Goal: Transaction & Acquisition: Purchase product/service

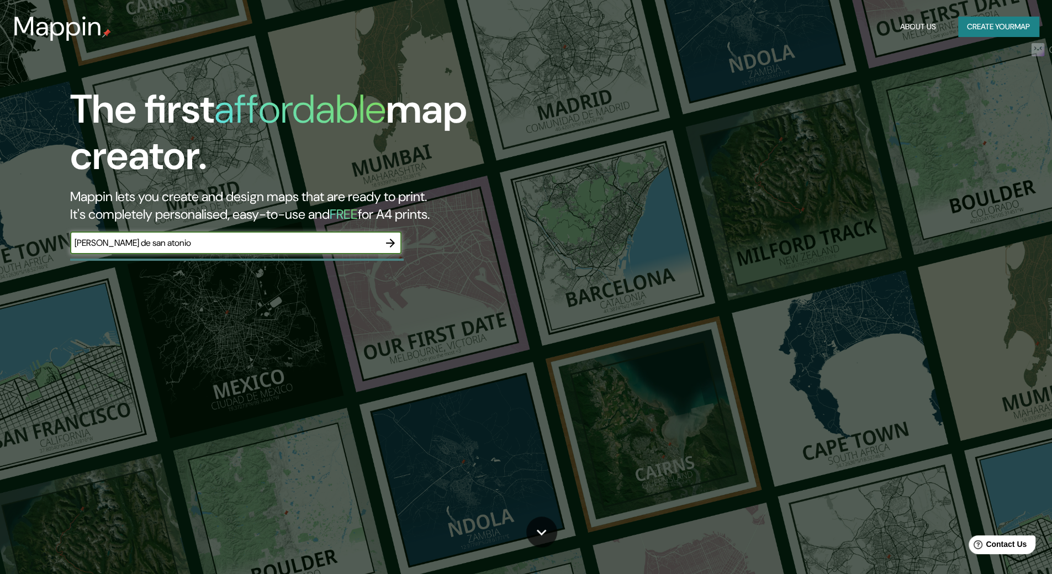
type input "[PERSON_NAME] de san atonio"
drag, startPoint x: 276, startPoint y: 246, endPoint x: 0, endPoint y: 241, distance: 276.1
click at [0, 241] on div "The first affordable map creator. Mappin lets you create and design maps that a…" at bounding box center [526, 287] width 1052 height 574
type input "[PERSON_NAME] de [GEOGRAPHIC_DATA]"
click at [393, 246] on icon "button" at bounding box center [390, 242] width 13 height 13
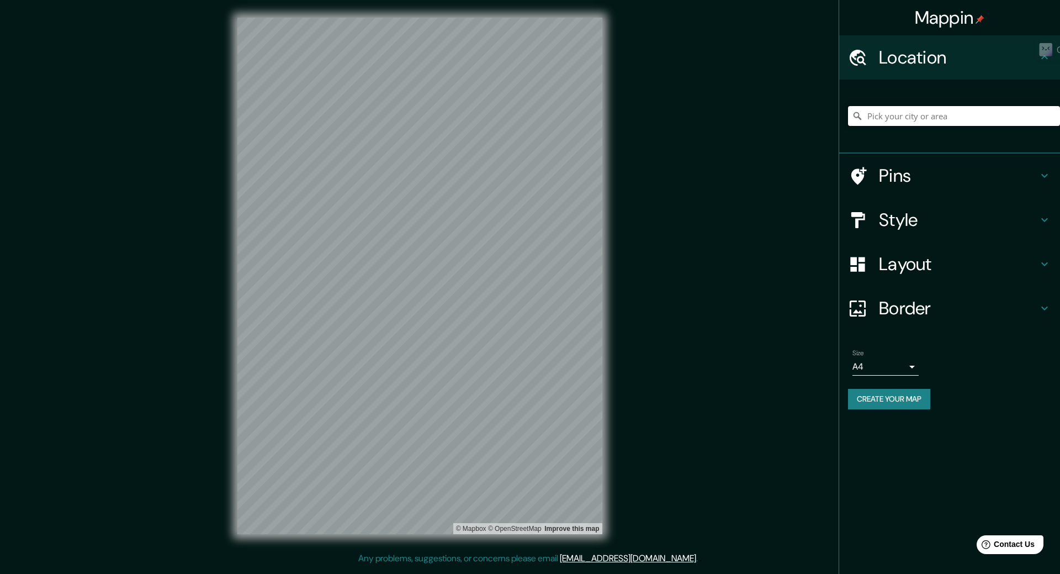
click at [939, 113] on input "Pick your city or area" at bounding box center [954, 116] width 212 height 20
type input "[PERSON_NAME] de [GEOGRAPHIC_DATA], [GEOGRAPHIC_DATA], [GEOGRAPHIC_DATA]"
click at [913, 364] on body "Mappin Location [PERSON_NAME][GEOGRAPHIC_DATA], [GEOGRAPHIC_DATA], [GEOGRAPHIC_…" at bounding box center [530, 287] width 1060 height 574
click at [912, 364] on div at bounding box center [530, 287] width 1060 height 574
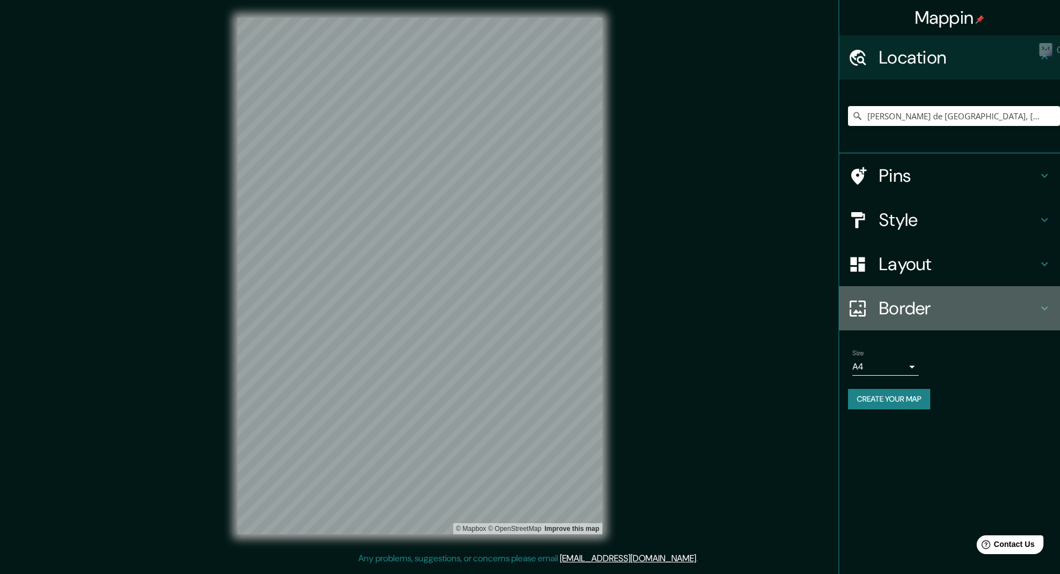
click at [945, 298] on h4 "Border" at bounding box center [958, 308] width 159 height 22
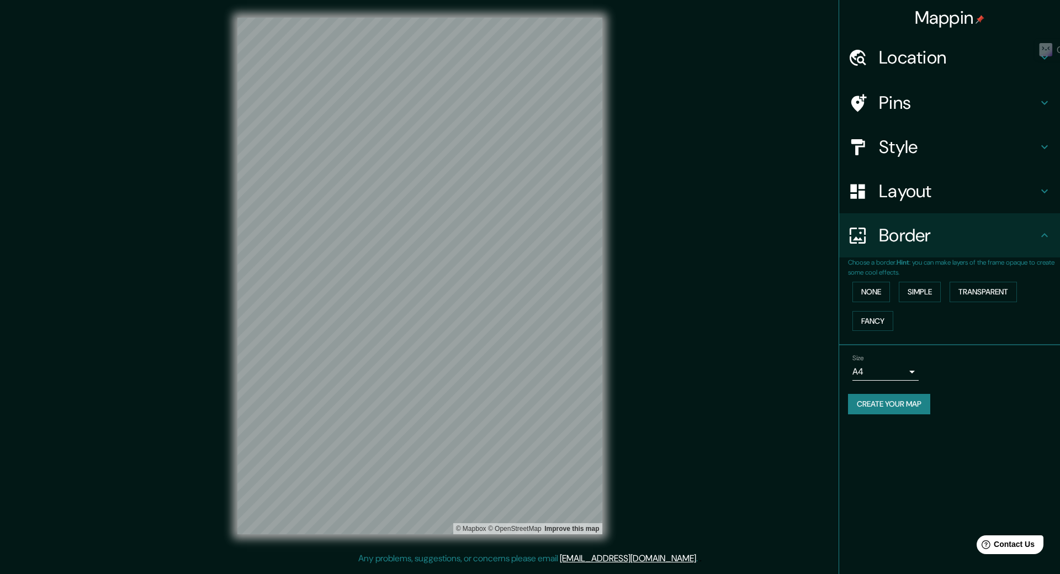
click at [940, 245] on h4 "Border" at bounding box center [958, 235] width 159 height 22
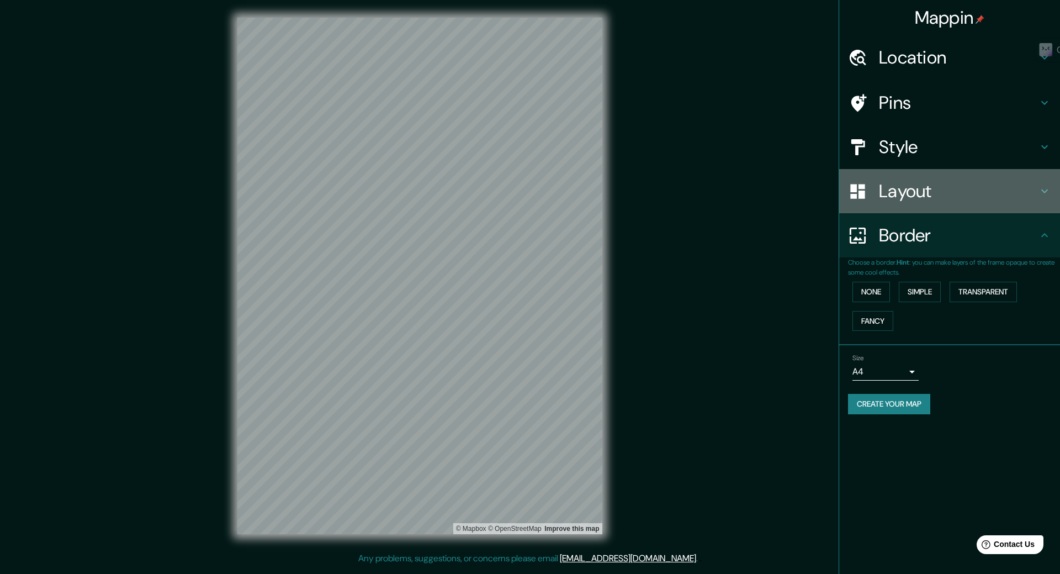
click at [934, 199] on h4 "Layout" at bounding box center [958, 191] width 159 height 22
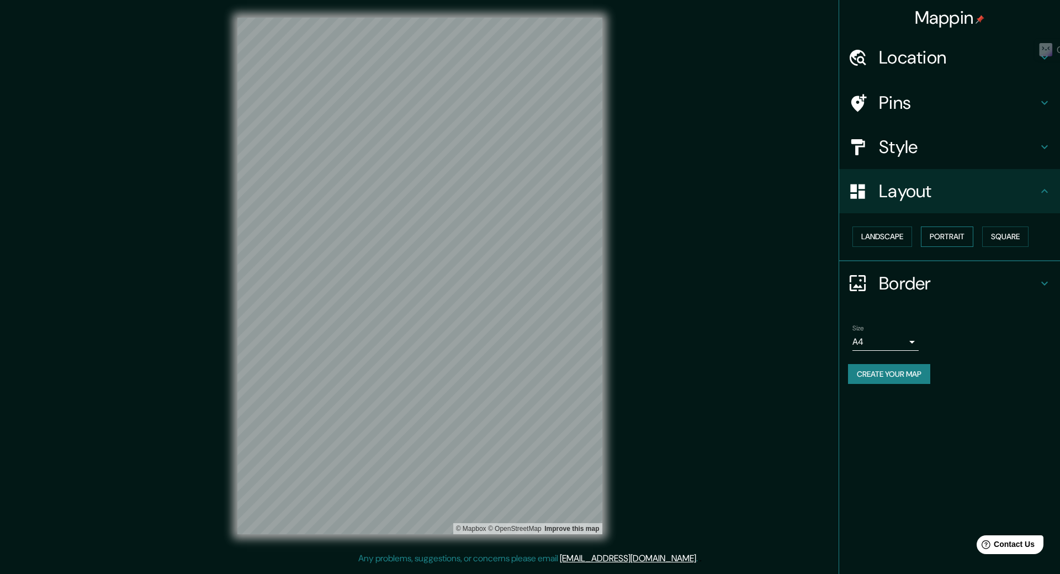
click at [954, 237] on button "Portrait" at bounding box center [947, 236] width 52 height 20
click at [885, 239] on button "Landscape" at bounding box center [883, 236] width 60 height 20
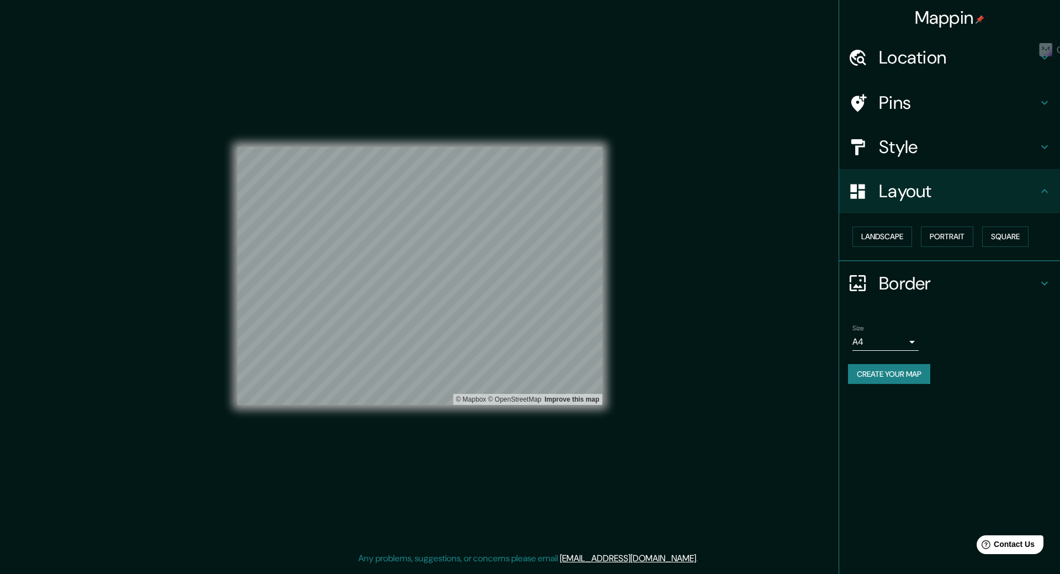
click at [1001, 144] on h4 "Style" at bounding box center [958, 147] width 159 height 22
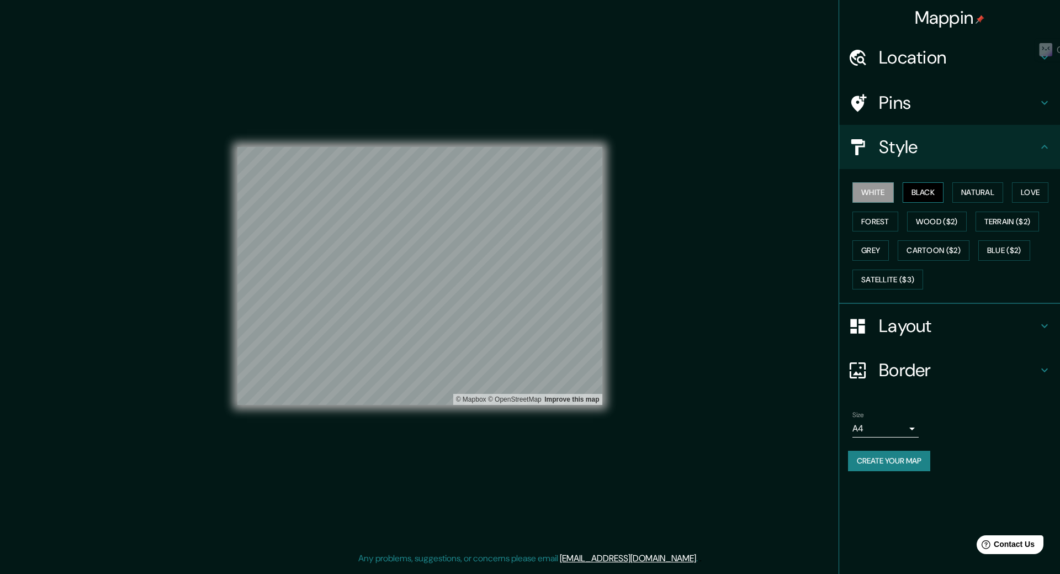
click at [936, 194] on button "Black" at bounding box center [923, 192] width 41 height 20
click at [970, 186] on button "Natural" at bounding box center [977, 192] width 51 height 20
click at [1034, 193] on button "Love" at bounding box center [1030, 192] width 36 height 20
click at [873, 215] on button "Forest" at bounding box center [876, 221] width 46 height 20
click at [854, 242] on button "Grey" at bounding box center [871, 250] width 36 height 20
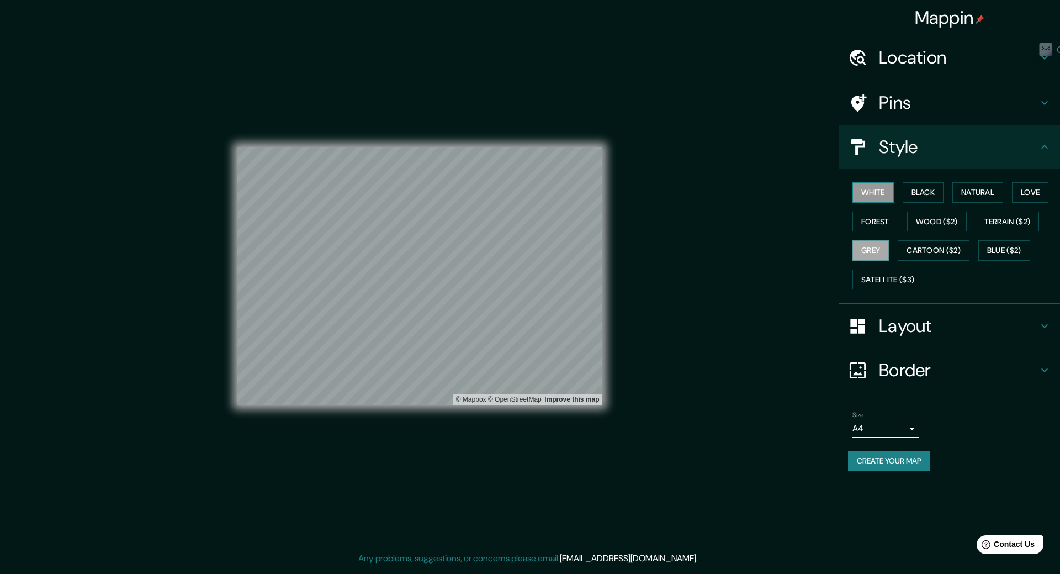
click at [875, 197] on button "White" at bounding box center [873, 192] width 41 height 20
click at [929, 194] on button "Black" at bounding box center [923, 192] width 41 height 20
click at [962, 188] on button "Natural" at bounding box center [977, 192] width 51 height 20
click at [928, 190] on button "Black" at bounding box center [923, 192] width 41 height 20
click at [891, 194] on button "White" at bounding box center [873, 192] width 41 height 20
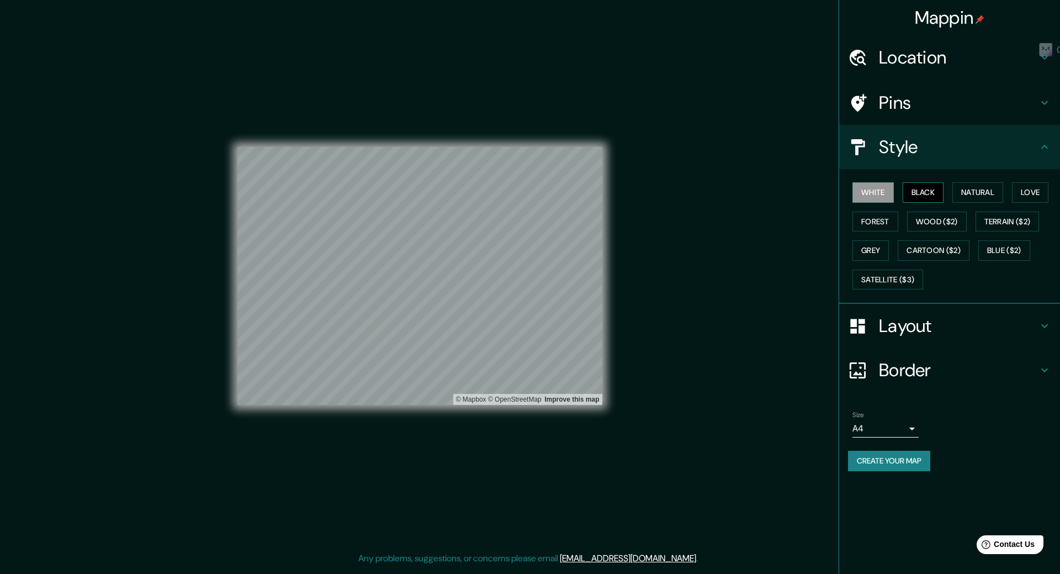
click at [939, 192] on button "Black" at bounding box center [923, 192] width 41 height 20
click at [980, 182] on button "Natural" at bounding box center [977, 192] width 51 height 20
click at [878, 224] on button "Forest" at bounding box center [876, 221] width 46 height 20
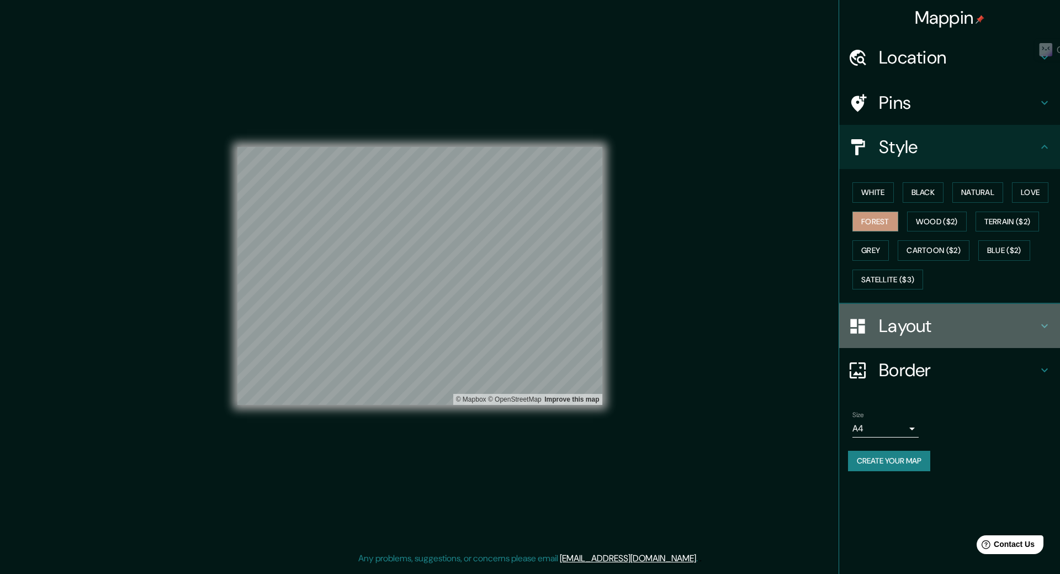
click at [960, 319] on h4 "Layout" at bounding box center [958, 326] width 159 height 22
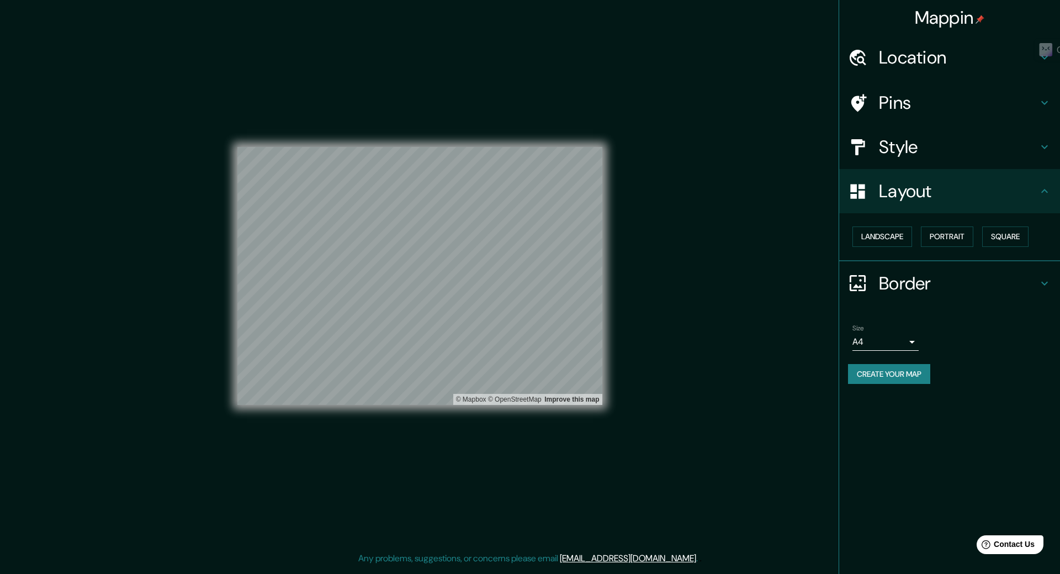
click at [935, 287] on h4 "Border" at bounding box center [958, 283] width 159 height 22
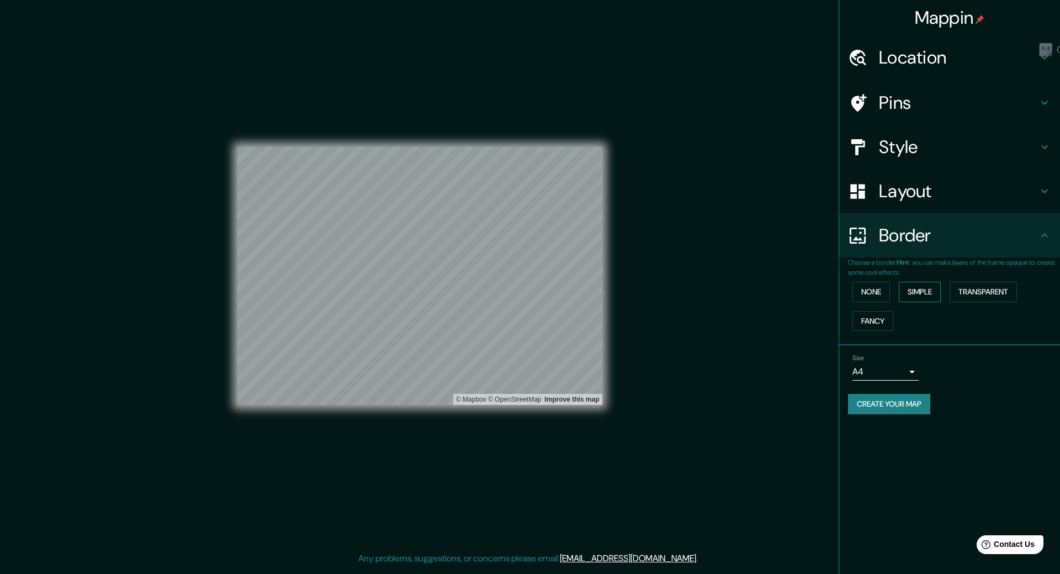
click at [924, 289] on button "Simple" at bounding box center [920, 292] width 42 height 20
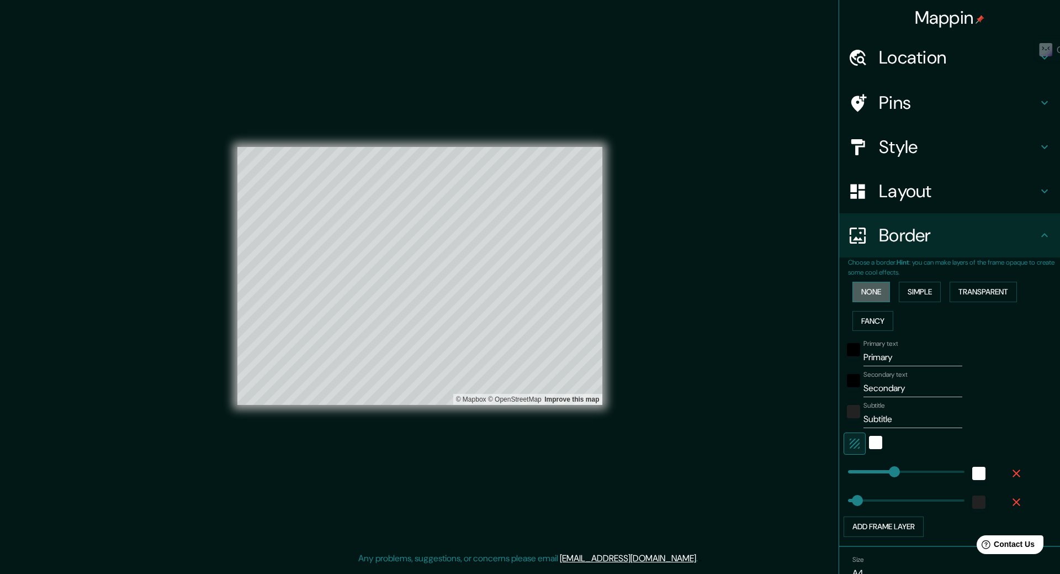
click at [872, 293] on button "None" at bounding box center [872, 292] width 38 height 20
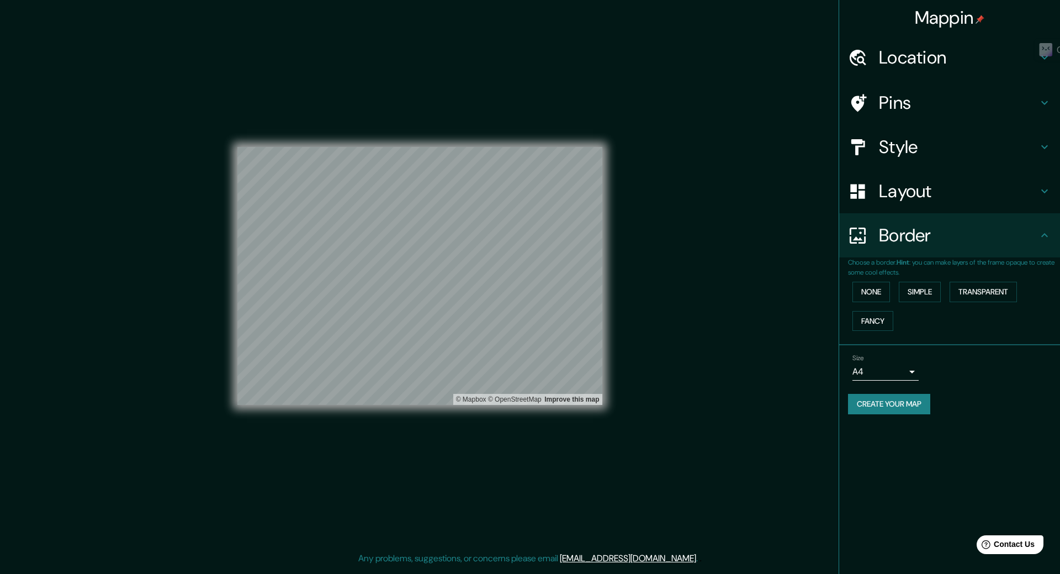
click at [989, 279] on div "None Simple Transparent Fancy" at bounding box center [954, 306] width 212 height 58
click at [986, 292] on button "Transparent" at bounding box center [983, 292] width 67 height 20
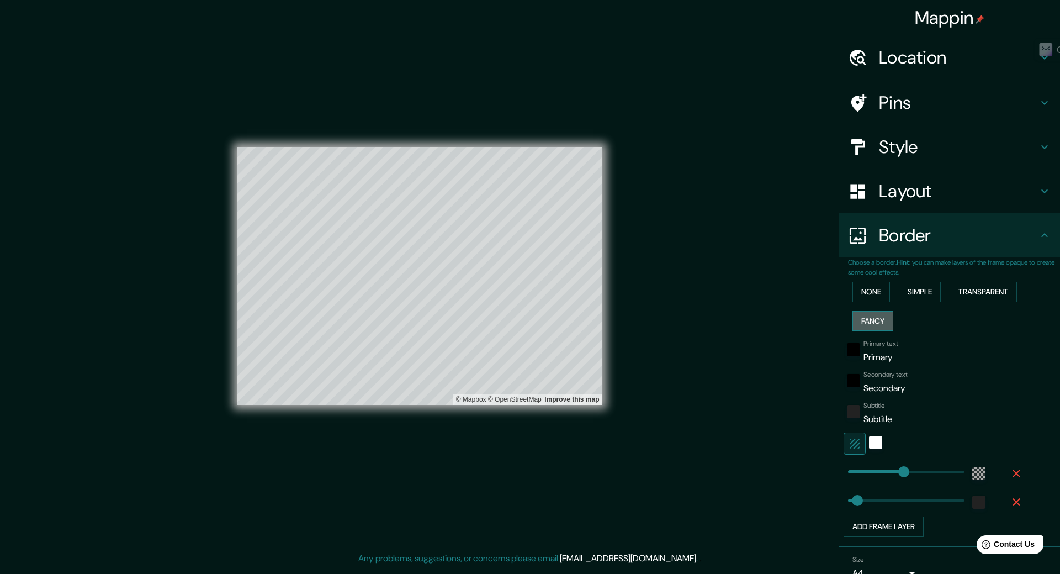
click at [866, 315] on button "Fancy" at bounding box center [873, 321] width 41 height 20
click at [1003, 288] on button "Transparent" at bounding box center [983, 292] width 67 height 20
drag, startPoint x: 901, startPoint y: 354, endPoint x: 740, endPoint y: 351, distance: 160.7
click at [747, 357] on div "Mappin Location [PERSON_NAME][GEOGRAPHIC_DATA], [GEOGRAPHIC_DATA], [GEOGRAPHIC_…" at bounding box center [530, 284] width 1060 height 569
type input "317"
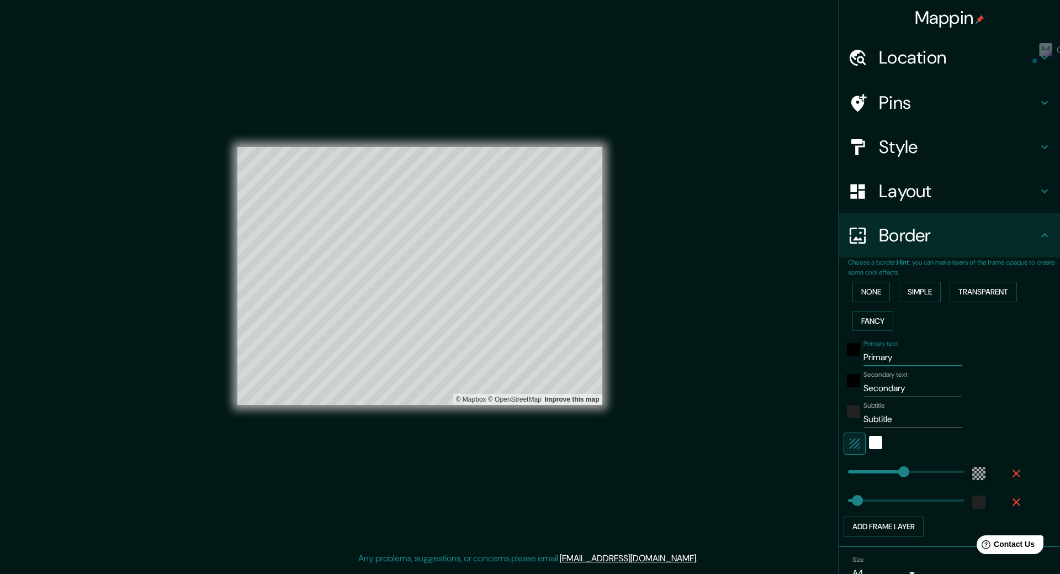
type input "53"
type input "V"
type input "317"
type input "53"
type input "Ve"
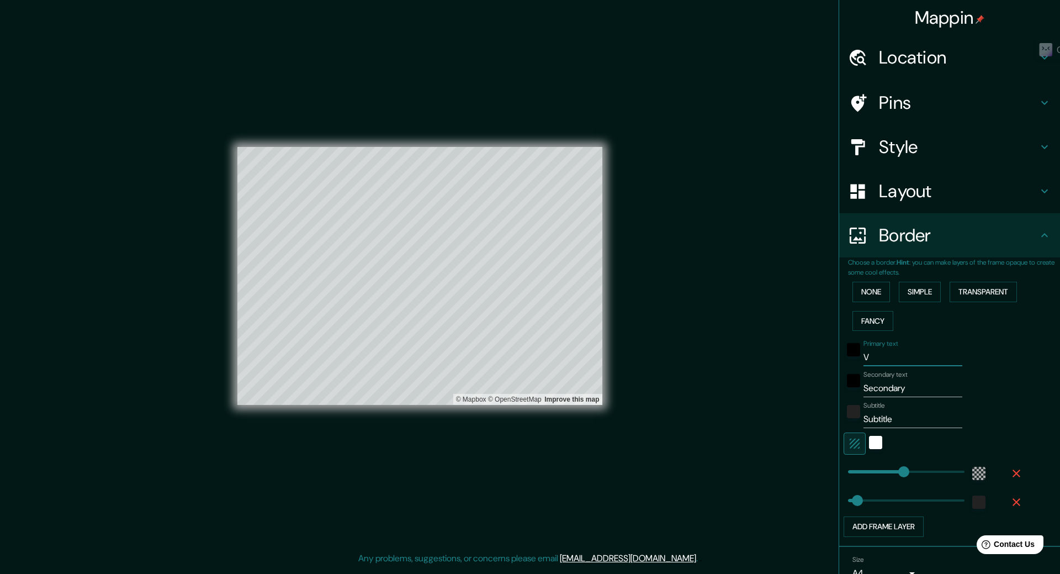
type input "317"
type input "53"
type input "Vel"
type input "317"
type input "53"
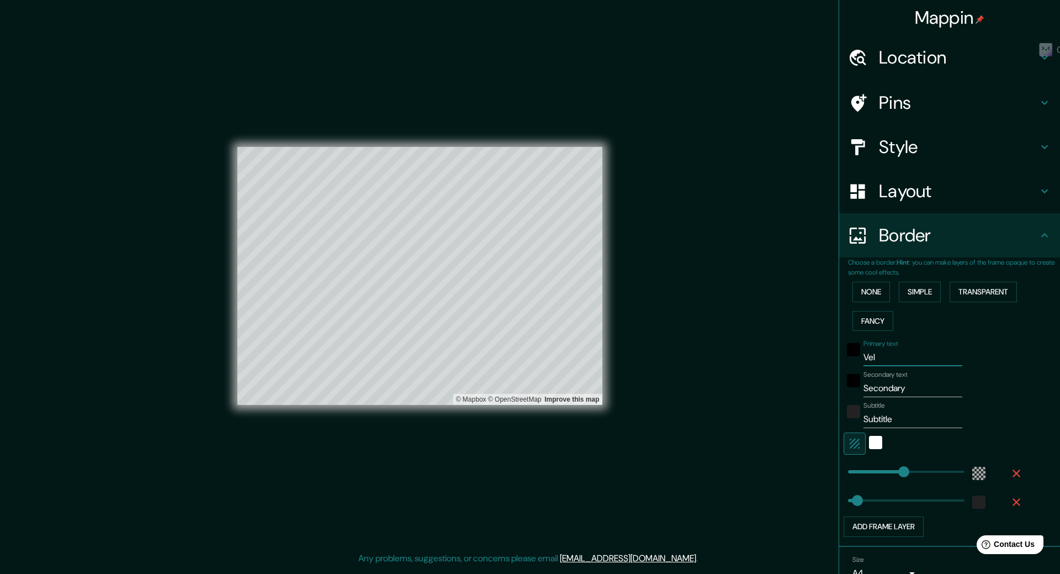
type input "Velu"
type input "317"
type input "53"
type input "Vel"
type input "317"
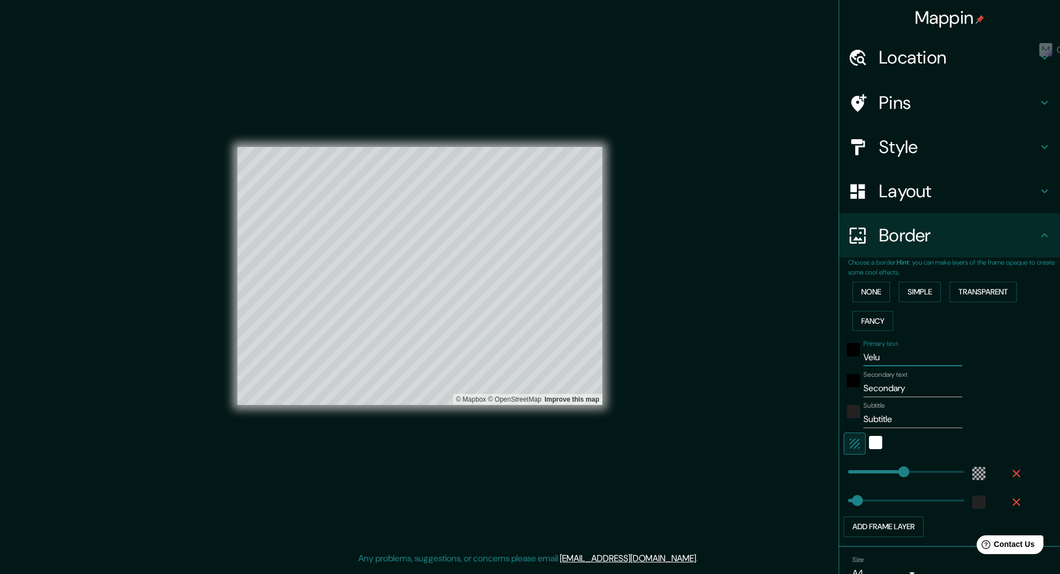
type input "53"
type input "Veli"
type input "317"
type input "53"
type input "Velil"
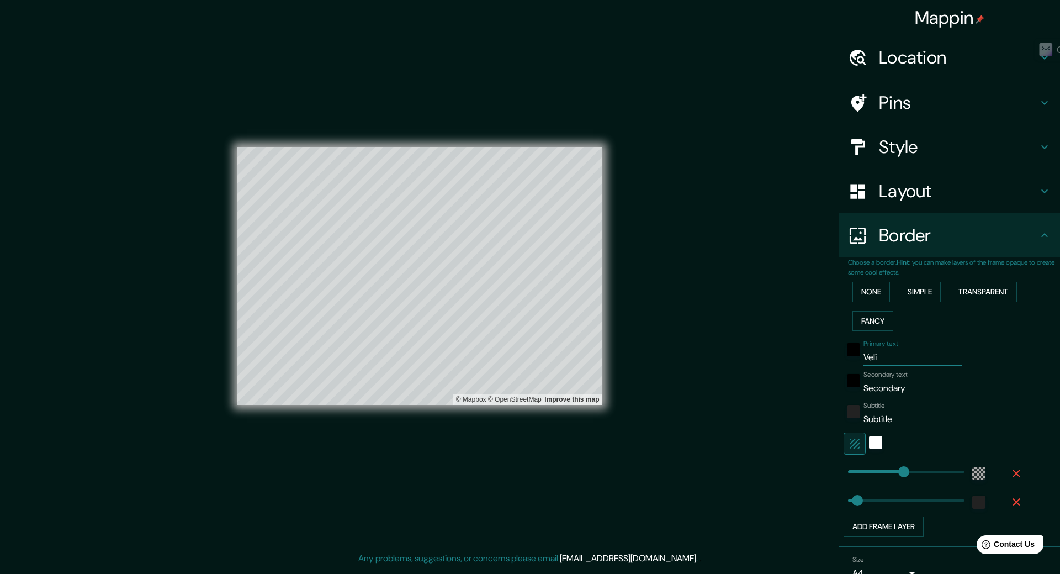
type input "317"
type input "53"
type input "Velill"
type input "317"
type input "53"
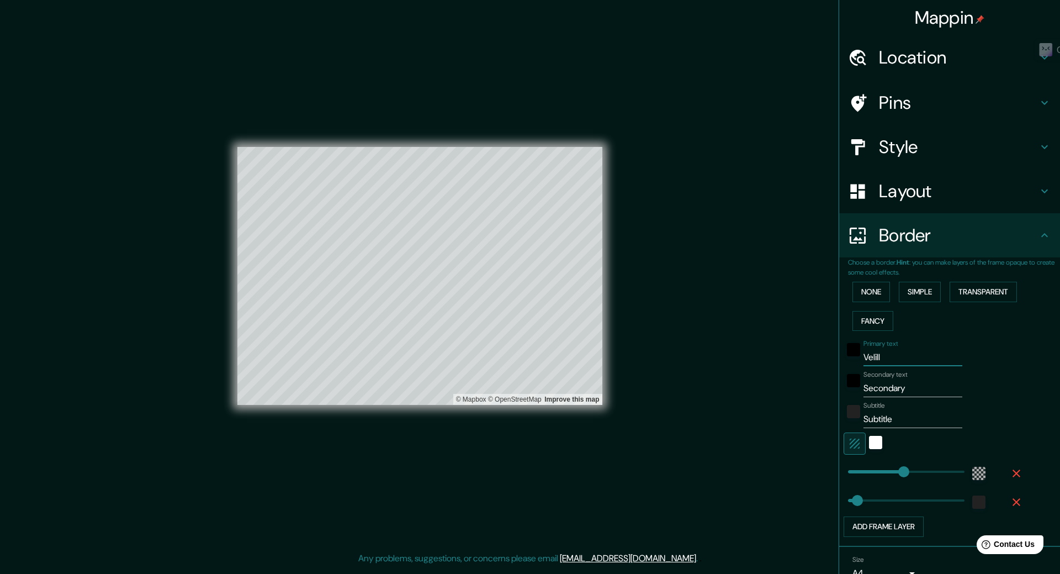
type input "[PERSON_NAME]"
type input "317"
type input "53"
type input "[PERSON_NAME]"
type input "317"
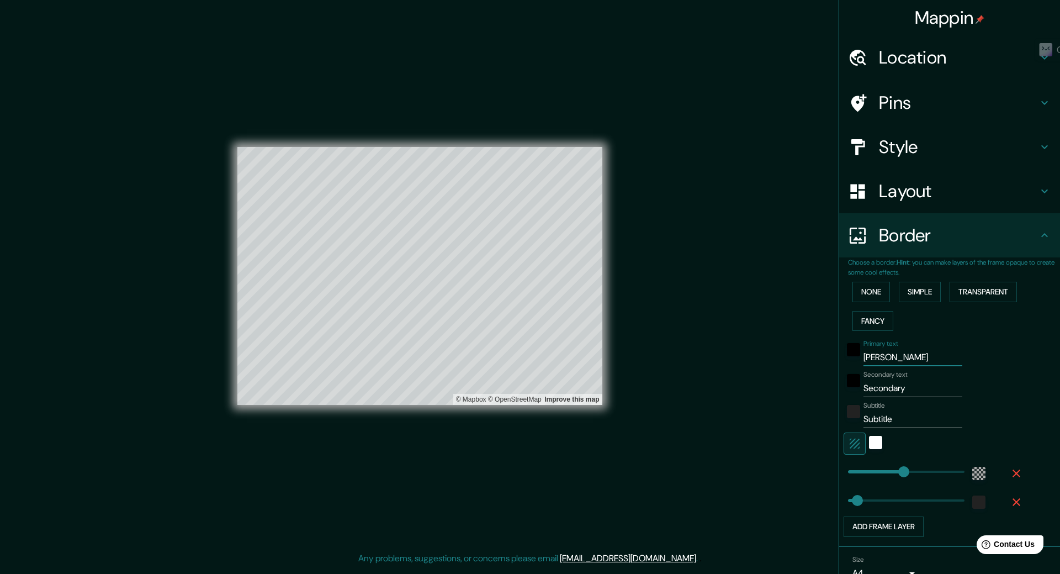
type input "53"
type input "[PERSON_NAME] d"
type input "317"
type input "53"
type input "[PERSON_NAME] de"
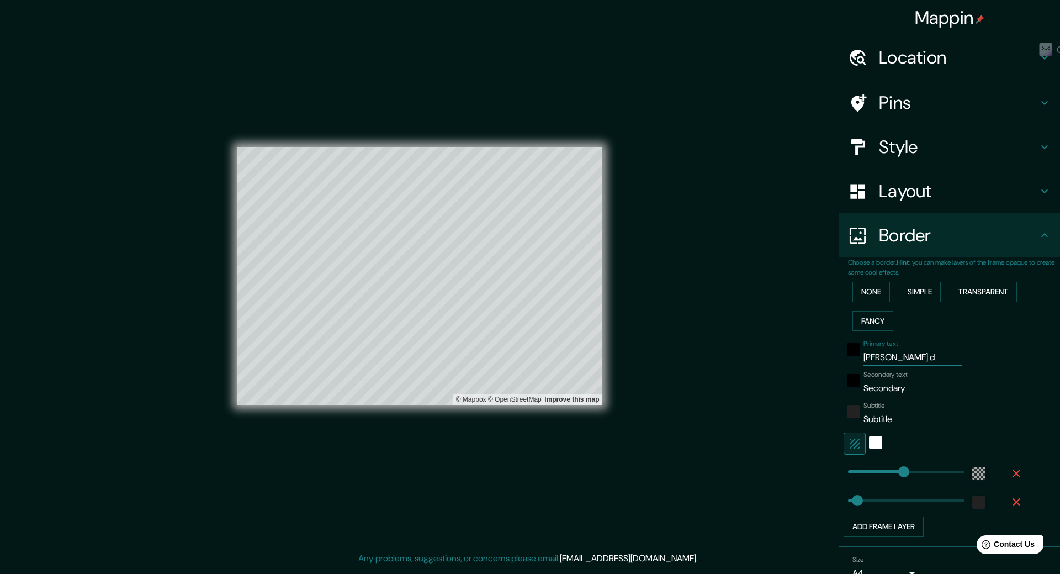
type input "317"
type input "53"
type input "[PERSON_NAME] de"
type input "317"
type input "53"
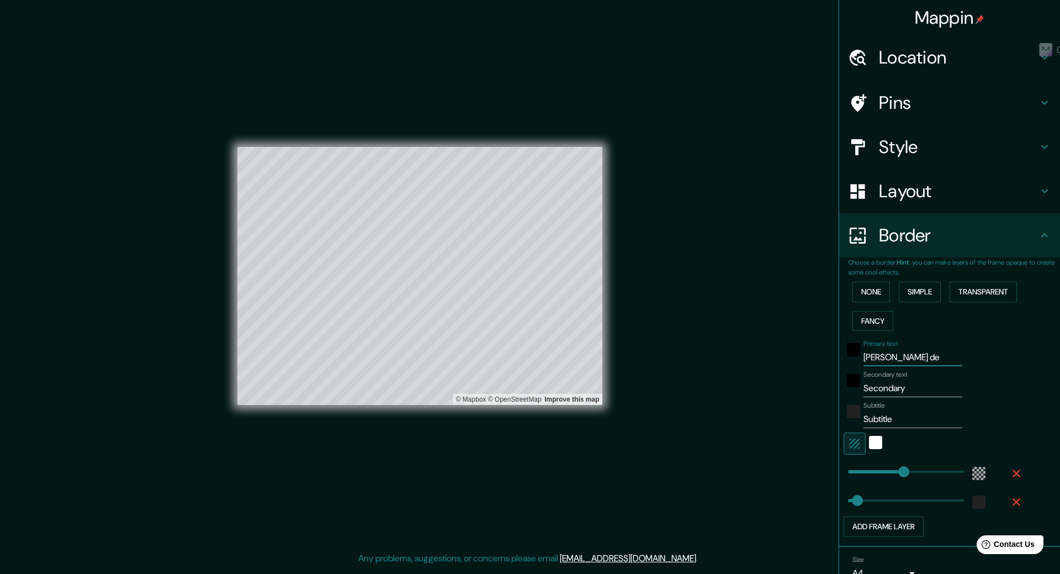
type input "[PERSON_NAME] de s"
type input "317"
type input "53"
type input "[PERSON_NAME] de sa"
type input "317"
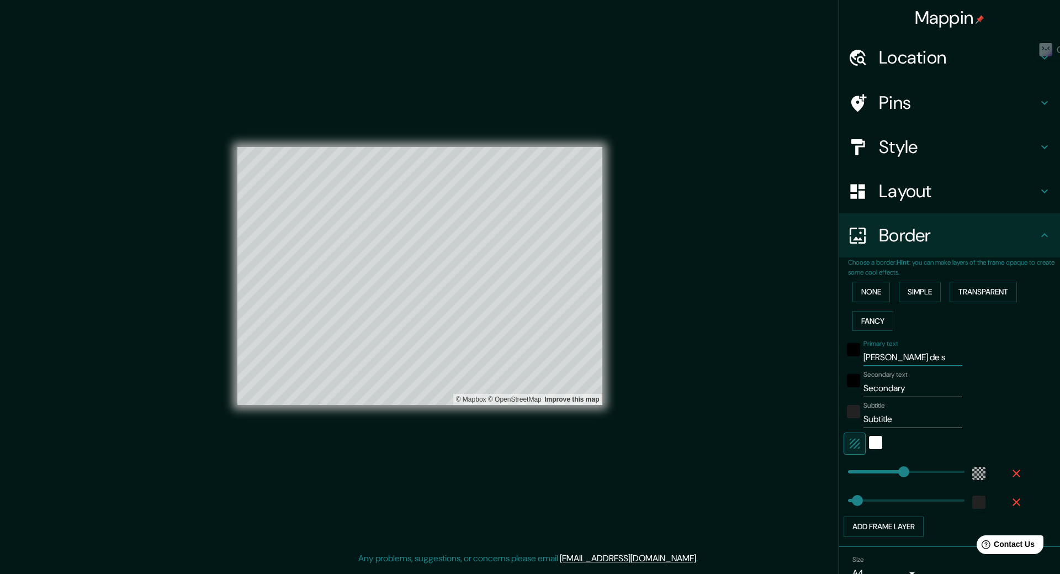
type input "53"
type input "[PERSON_NAME] de s"
type input "317"
type input "53"
type input "[PERSON_NAME] de"
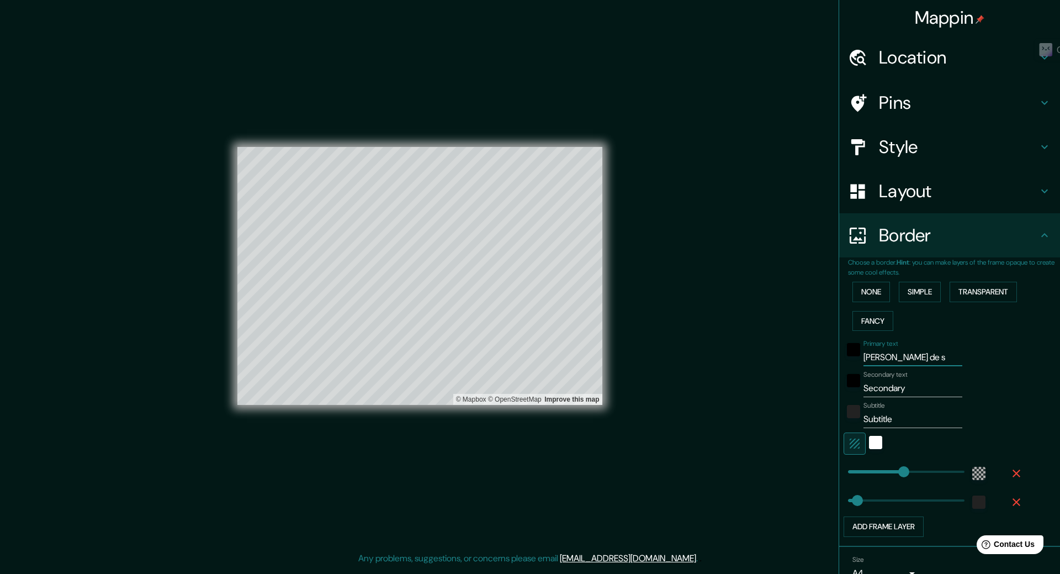
type input "317"
type input "53"
type input "[PERSON_NAME] de"
type input "317"
type input "53"
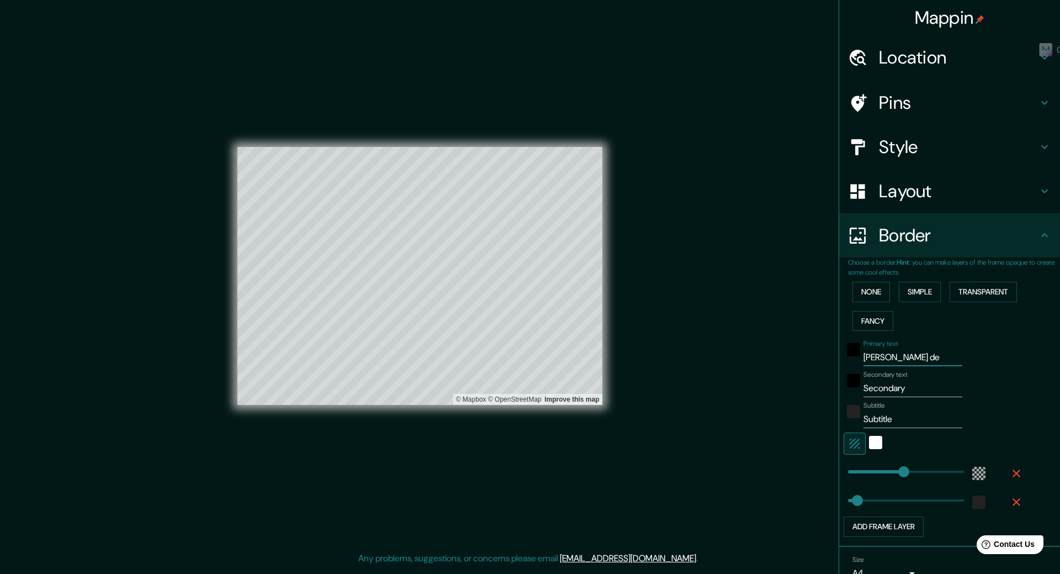
type input "[PERSON_NAME] d"
type input "317"
type input "53"
type input "[PERSON_NAME]"
type input "317"
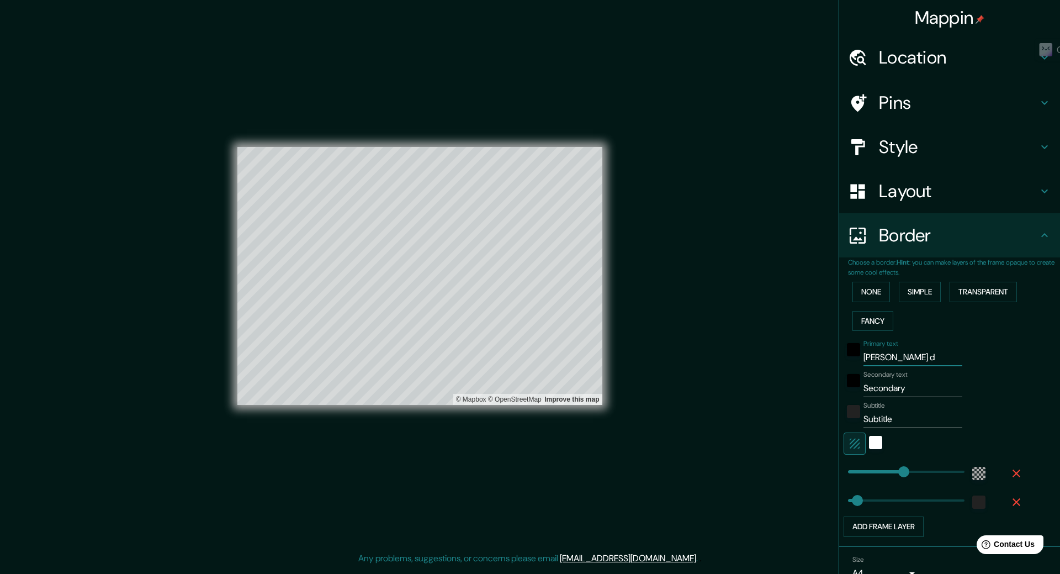
type input "53"
type input "[PERSON_NAME]"
type input "317"
type input "53"
type input "Velill"
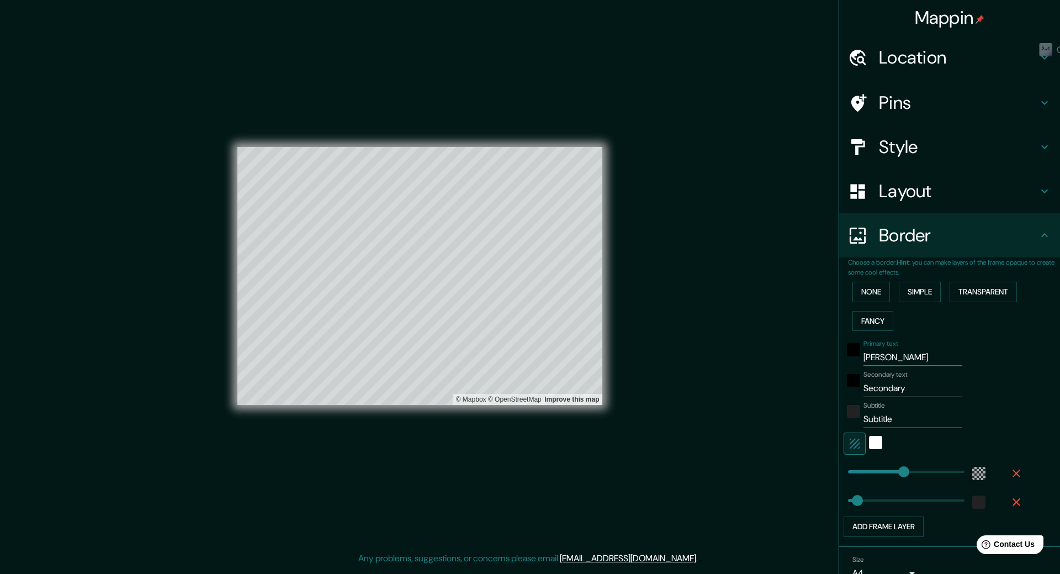
type input "317"
type input "53"
type input "Velil"
type input "317"
type input "53"
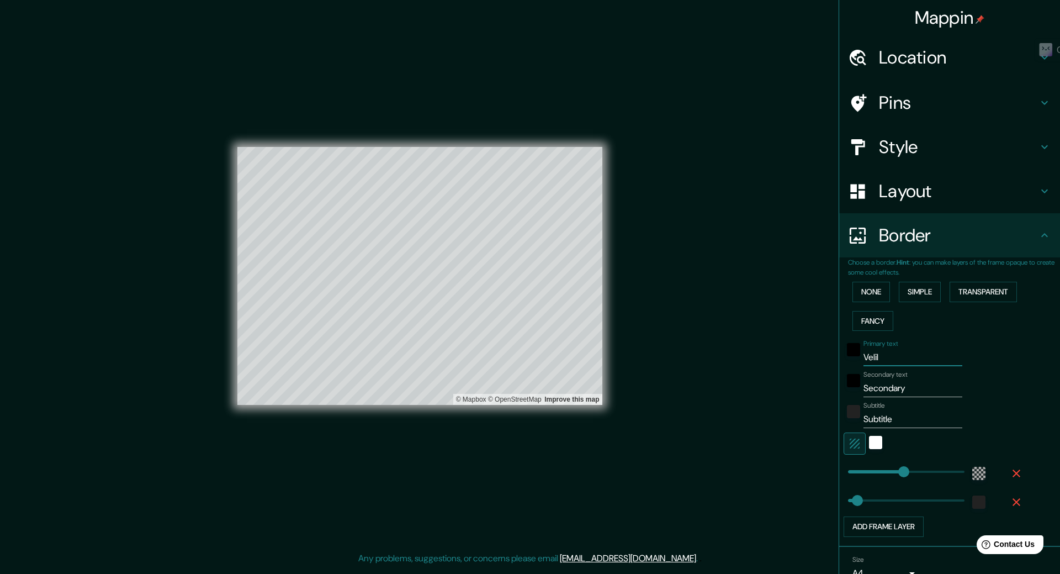
type input "Veli"
type input "317"
type input "53"
type input "Vel"
type input "317"
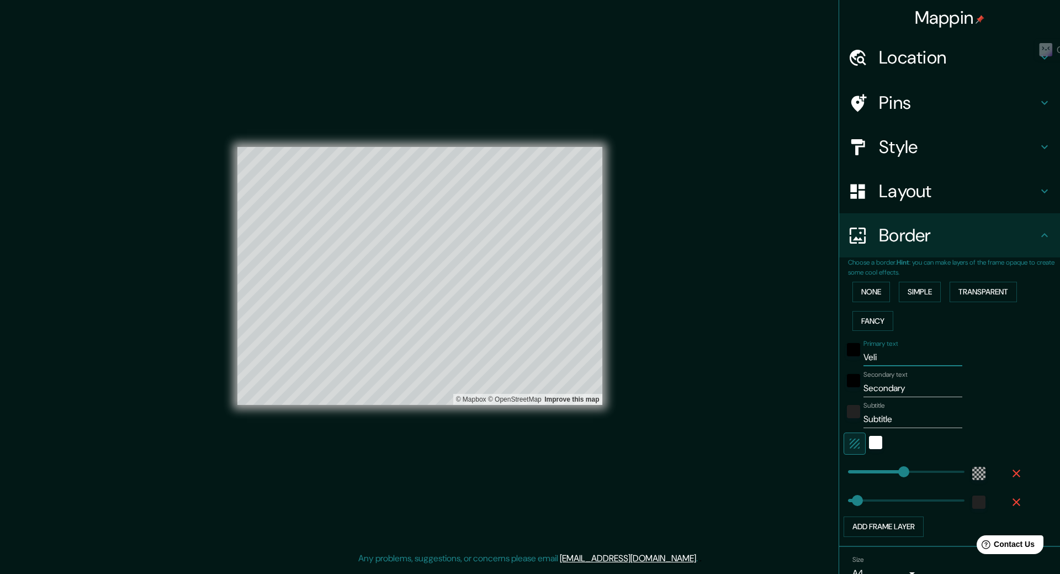
type input "53"
type input "Ve"
type input "317"
type input "53"
type input "V"
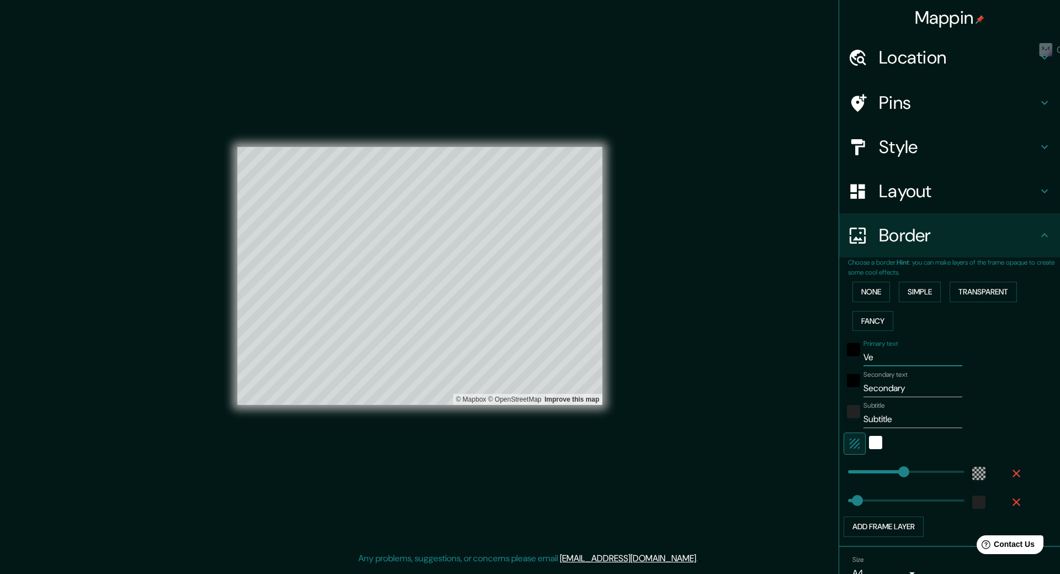
type input "317"
type input "53"
type input "317"
type input "53"
